Goal: Information Seeking & Learning: Learn about a topic

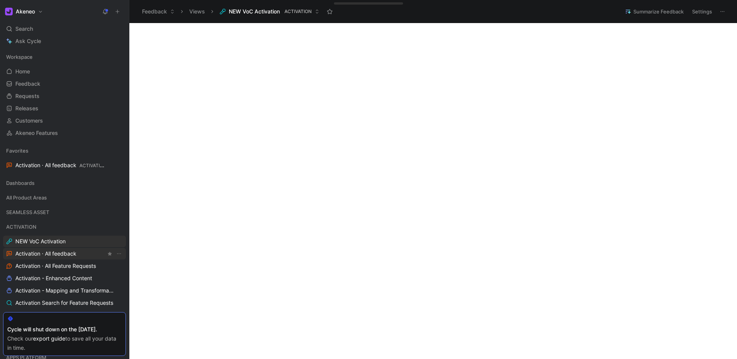
scroll to position [238, 0]
click at [36, 240] on span "NEW VoC Activation" at bounding box center [40, 241] width 50 height 8
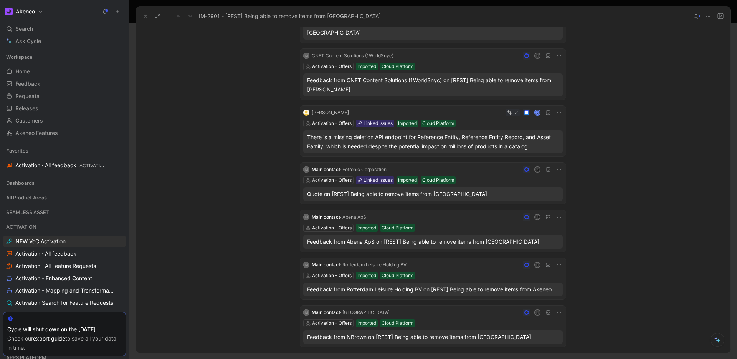
scroll to position [185, 0]
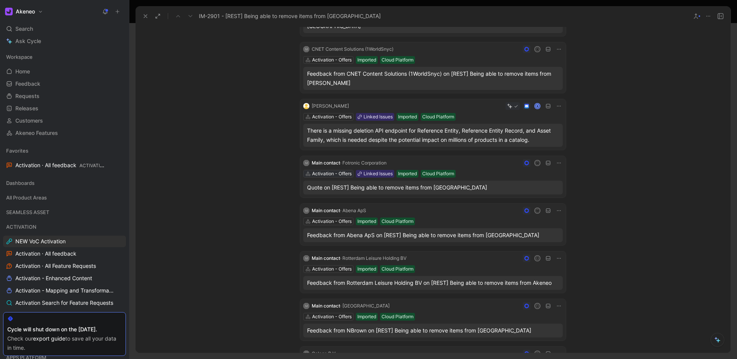
click at [327, 156] on div "M Main contact · Fotronic Corporation m Activation - Offers Linked Issues Impor…" at bounding box center [433, 176] width 266 height 41
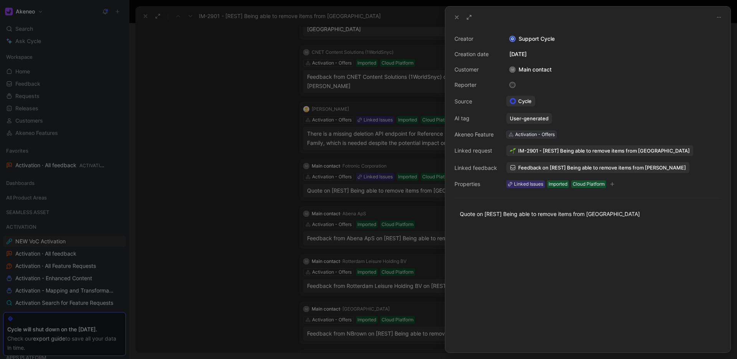
click at [521, 133] on div "Activation - Offers" at bounding box center [535, 135] width 40 height 8
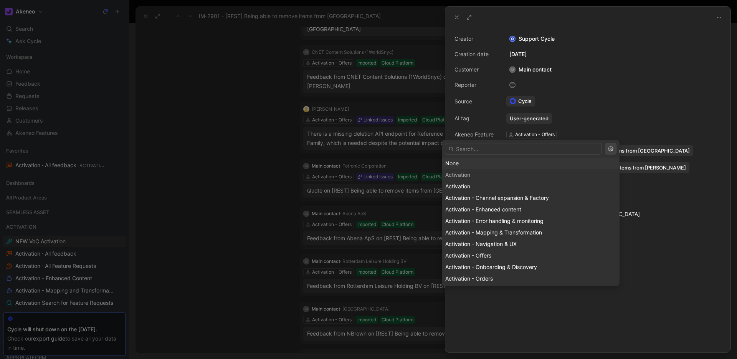
click at [456, 163] on div "None" at bounding box center [530, 163] width 171 height 9
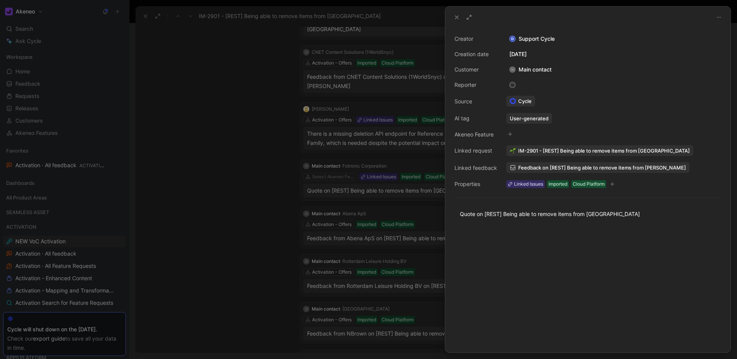
click at [457, 17] on use at bounding box center [456, 17] width 3 height 3
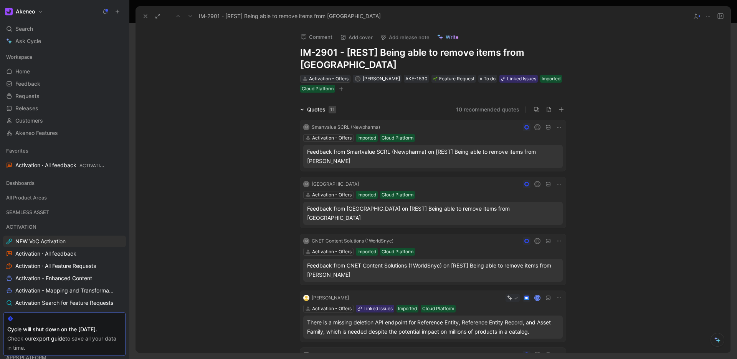
click at [324, 75] on div "Activation - Offers" at bounding box center [329, 79] width 40 height 8
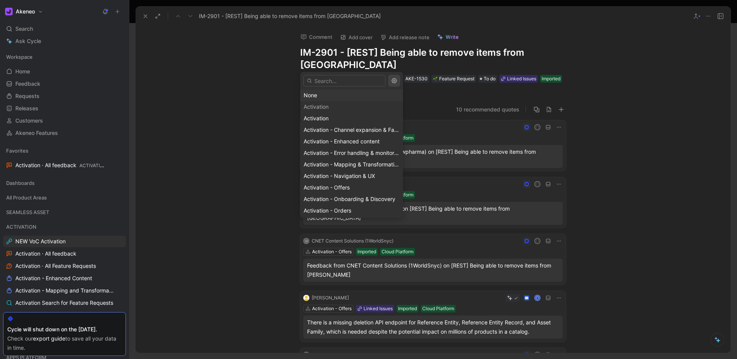
click at [315, 96] on div "None" at bounding box center [352, 95] width 96 height 9
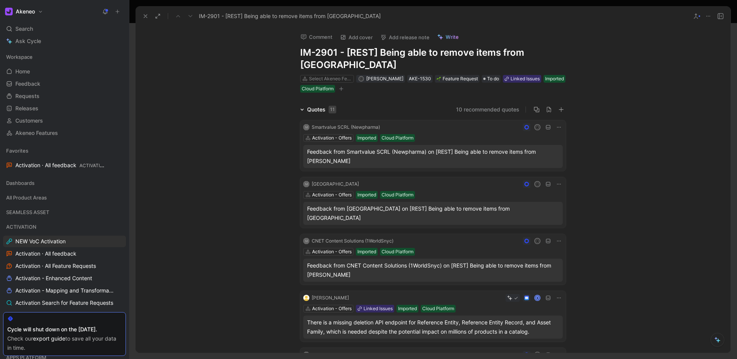
click at [142, 17] on icon at bounding box center [145, 16] width 6 height 6
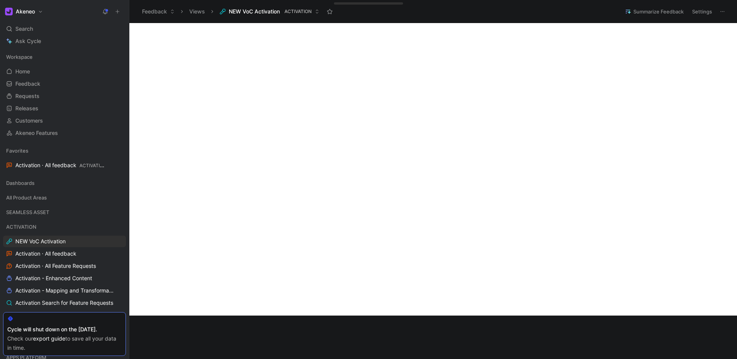
scroll to position [331, 0]
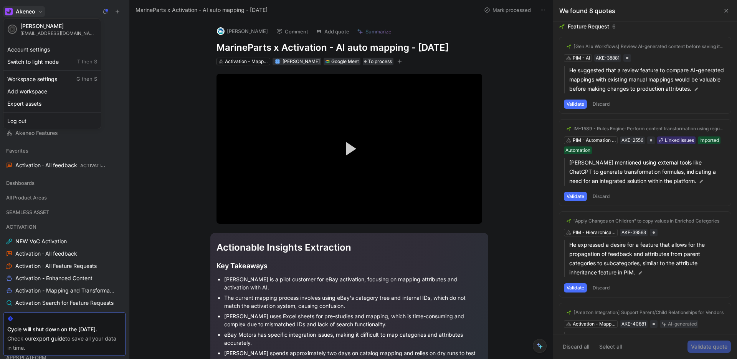
scroll to position [484, 0]
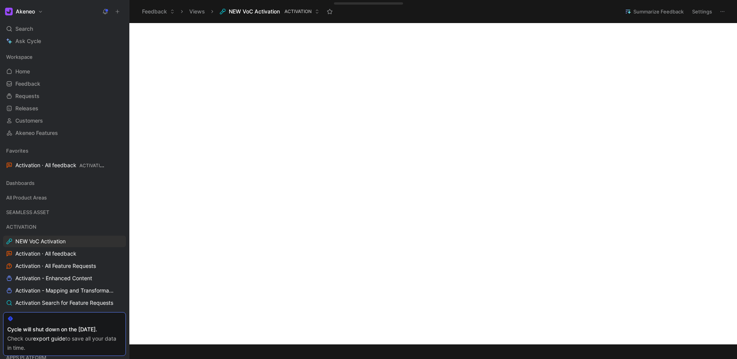
scroll to position [341, 0]
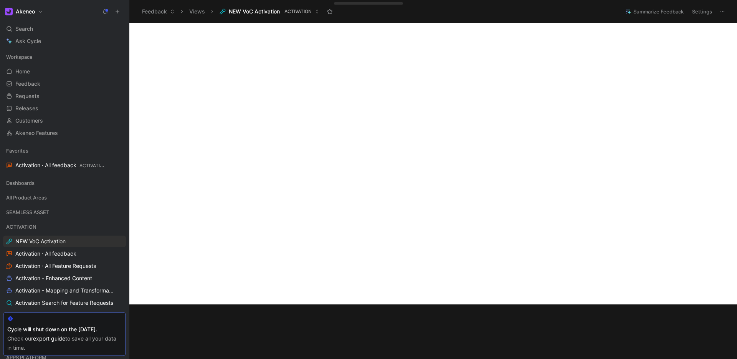
click at [119, 320] on div at bounding box center [64, 318] width 114 height 6
click at [56, 129] on span "Akeneo Features" at bounding box center [36, 133] width 43 height 8
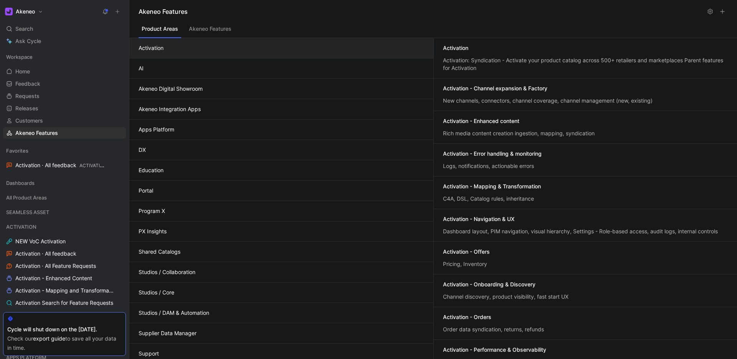
click at [468, 66] on div "Activation: Syndication - Activate your product catalog across 500+ retailers a…" at bounding box center [585, 63] width 285 height 15
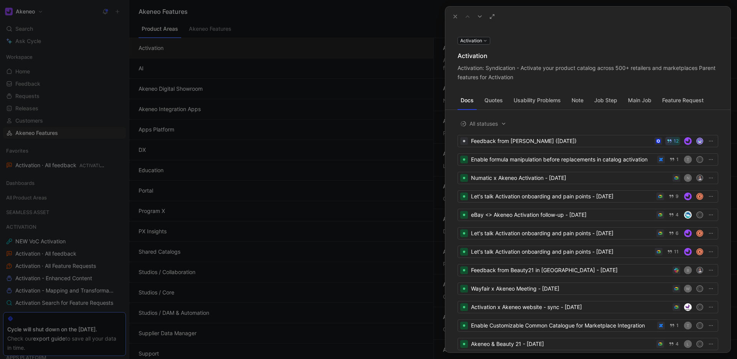
click at [491, 98] on button "Quotes" at bounding box center [493, 100] width 25 height 12
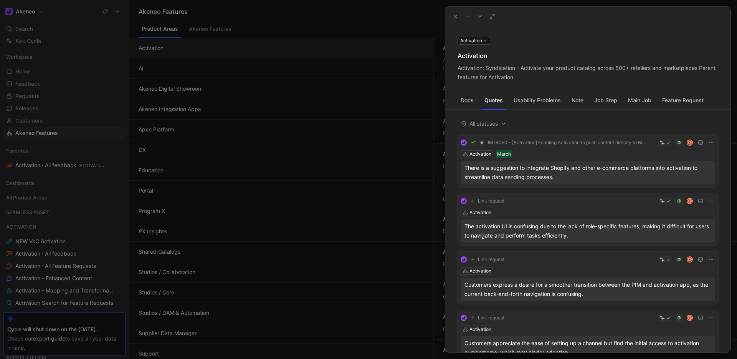
click at [469, 98] on button "Docs" at bounding box center [467, 100] width 19 height 12
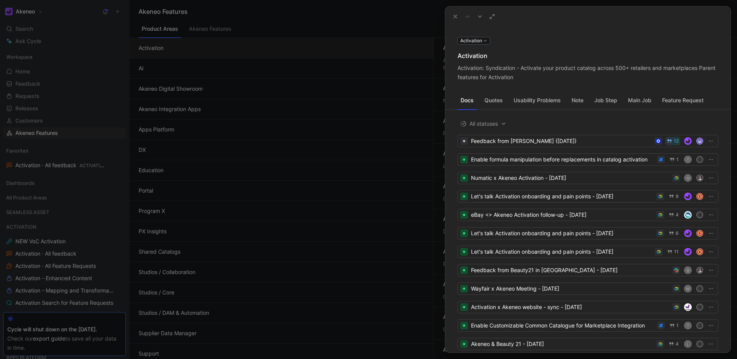
click at [675, 100] on button "Feature Request" at bounding box center [683, 100] width 48 height 12
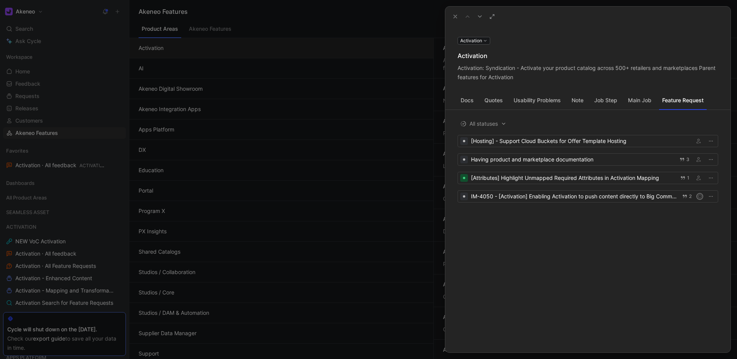
click at [457, 17] on icon at bounding box center [455, 16] width 6 height 6
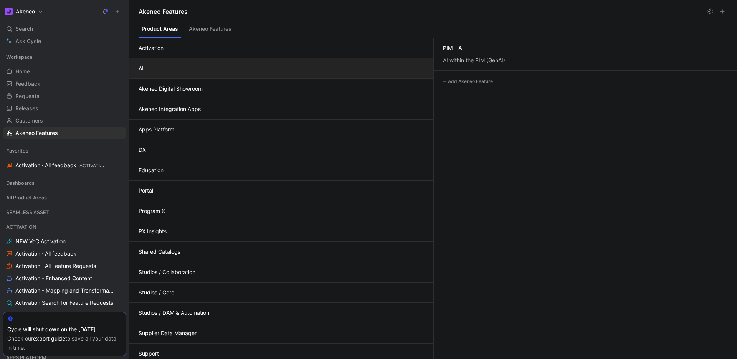
click at [262, 68] on button "AI" at bounding box center [281, 68] width 304 height 20
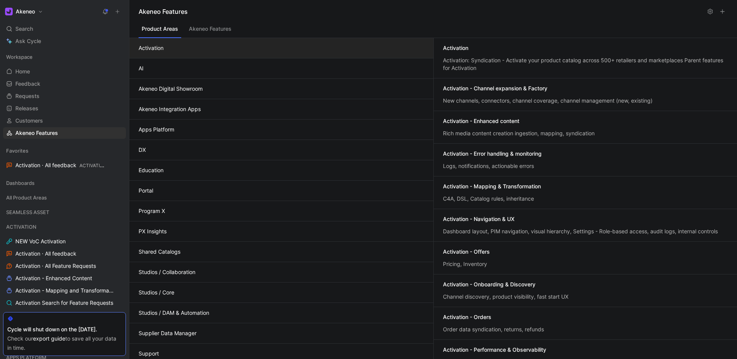
click at [260, 50] on button "Activation" at bounding box center [281, 48] width 304 height 20
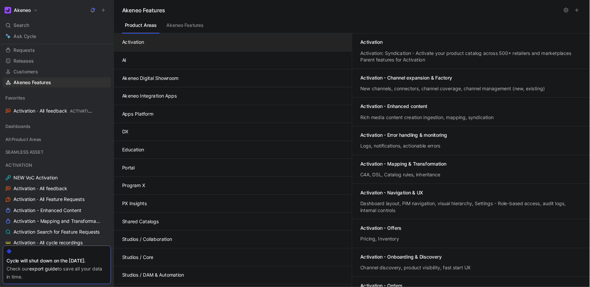
scroll to position [39, 0]
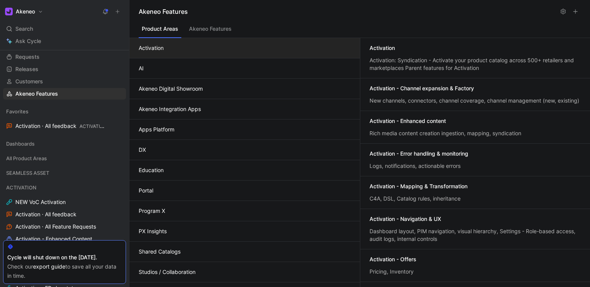
click at [445, 91] on div "Activation - Channel expansion & Factory" at bounding box center [421, 88] width 104 height 8
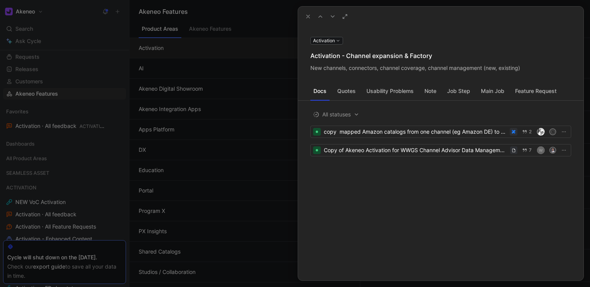
drag, startPoint x: 306, startPoint y: 15, endPoint x: 360, endPoint y: 67, distance: 74.4
click at [306, 15] on use at bounding box center [307, 16] width 3 height 3
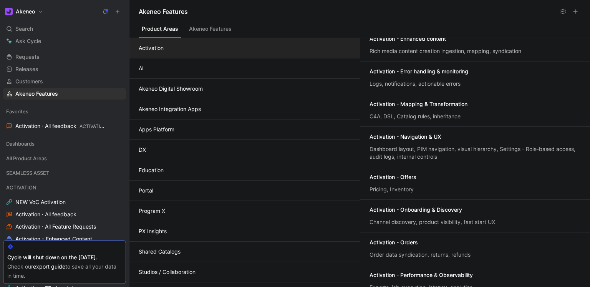
scroll to position [82, 0]
click at [59, 123] on span "Activation · All feedback ACTIVATION" at bounding box center [60, 126] width 91 height 8
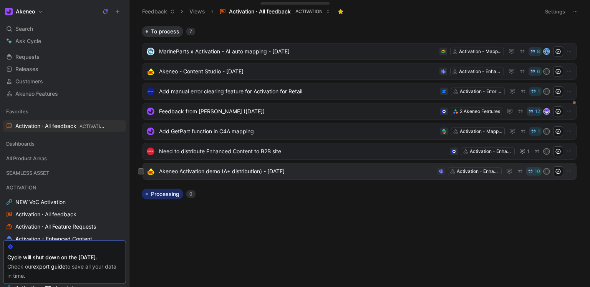
click at [312, 174] on span "Akeneo Activation demo (A+ distribution) - [DATE]" at bounding box center [296, 171] width 275 height 9
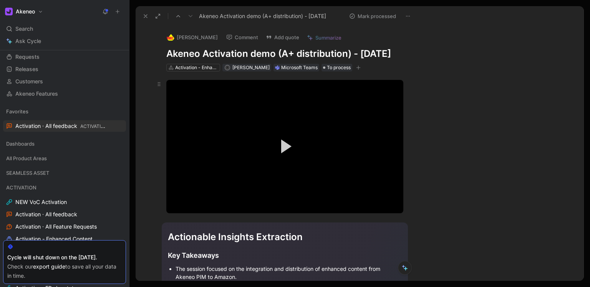
scroll to position [23, 0]
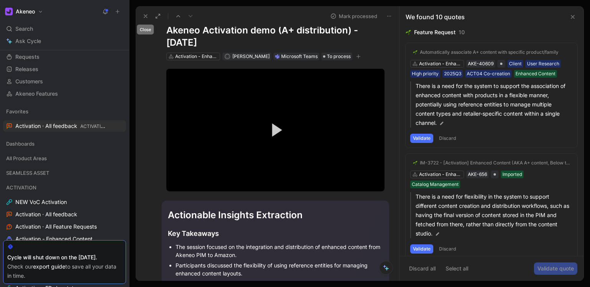
drag, startPoint x: 145, startPoint y: 17, endPoint x: 142, endPoint y: 141, distance: 123.6
click at [145, 17] on icon at bounding box center [145, 16] width 6 height 6
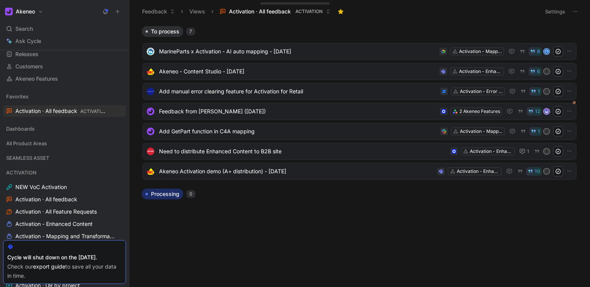
scroll to position [55, 0]
click at [53, 196] on span "Activation · All feedback" at bounding box center [46, 199] width 62 height 8
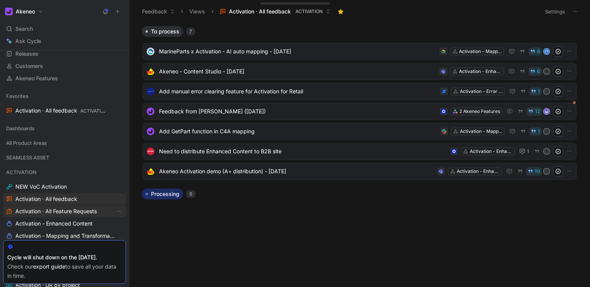
click at [63, 213] on span "Activation · All Feature Requests" at bounding box center [55, 211] width 81 height 8
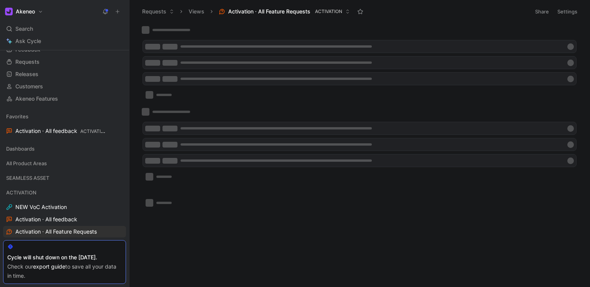
scroll to position [31, 0]
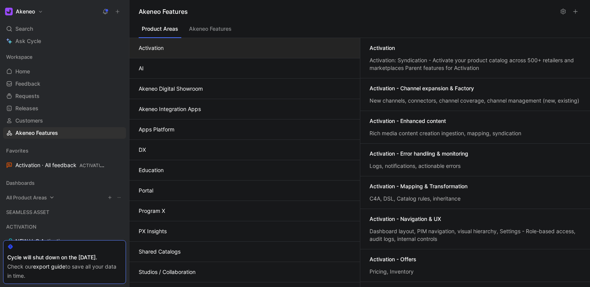
scroll to position [38, 0]
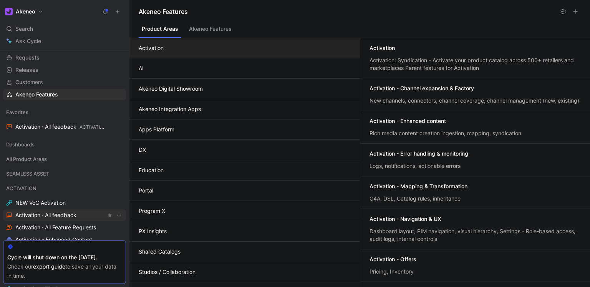
drag, startPoint x: 44, startPoint y: 214, endPoint x: 50, endPoint y: 215, distance: 5.8
click at [44, 214] on span "Activation · All feedback" at bounding box center [45, 215] width 61 height 8
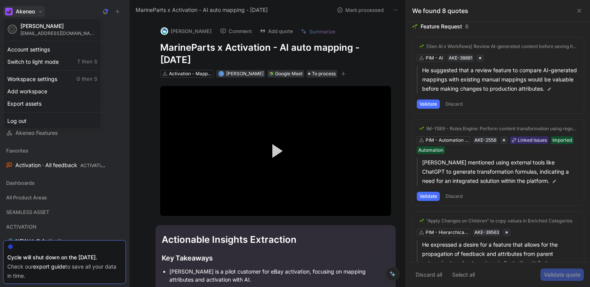
scroll to position [484, 0]
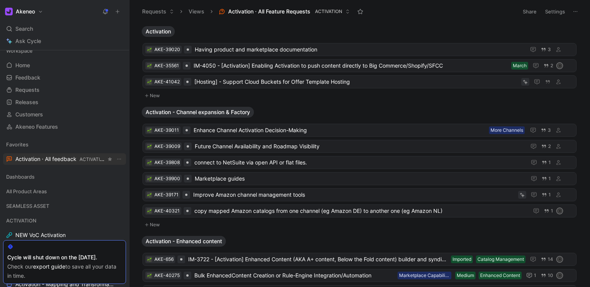
scroll to position [6, 0]
click at [32, 154] on link "Activation · All feedback ACTIVATION" at bounding box center [64, 159] width 123 height 12
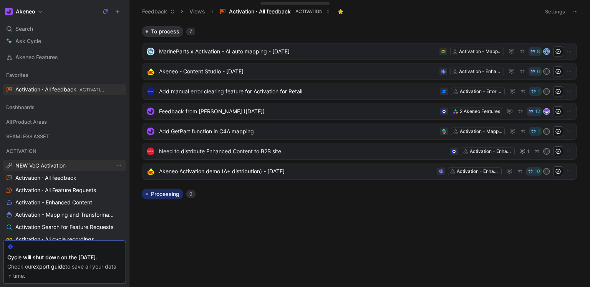
scroll to position [76, 0]
click at [63, 162] on span "NEW VoC Activation" at bounding box center [40, 165] width 50 height 8
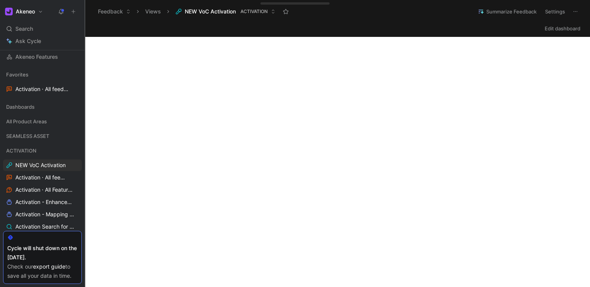
drag, startPoint x: 128, startPoint y: 118, endPoint x: 86, endPoint y: 121, distance: 41.6
click at [84, 120] on div at bounding box center [84, 143] width 3 height 287
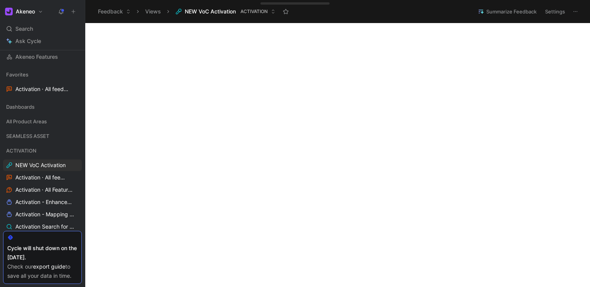
scroll to position [350, 0]
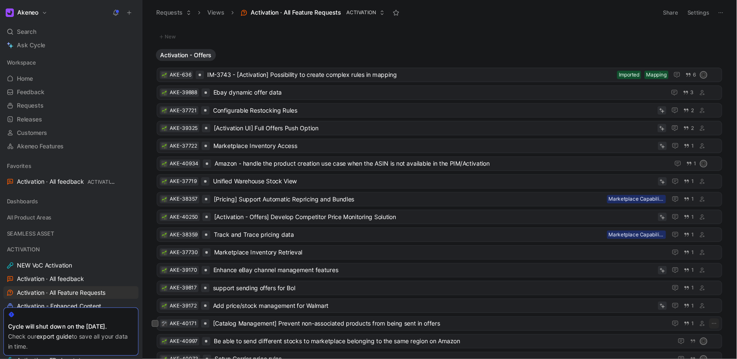
scroll to position [1234, 0]
